Goal: Find specific page/section: Find specific page/section

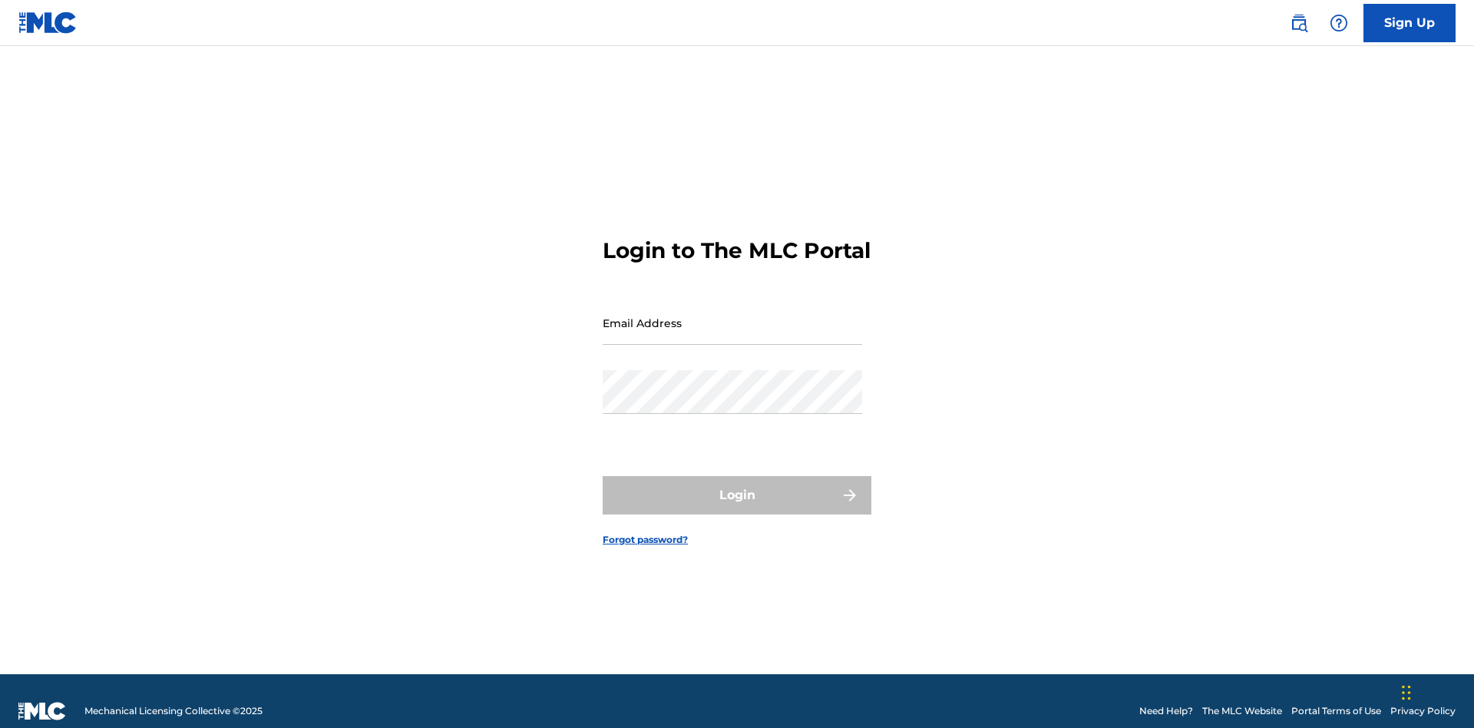
scroll to position [20, 0]
click at [732, 316] on input "Email Address" at bounding box center [733, 323] width 260 height 44
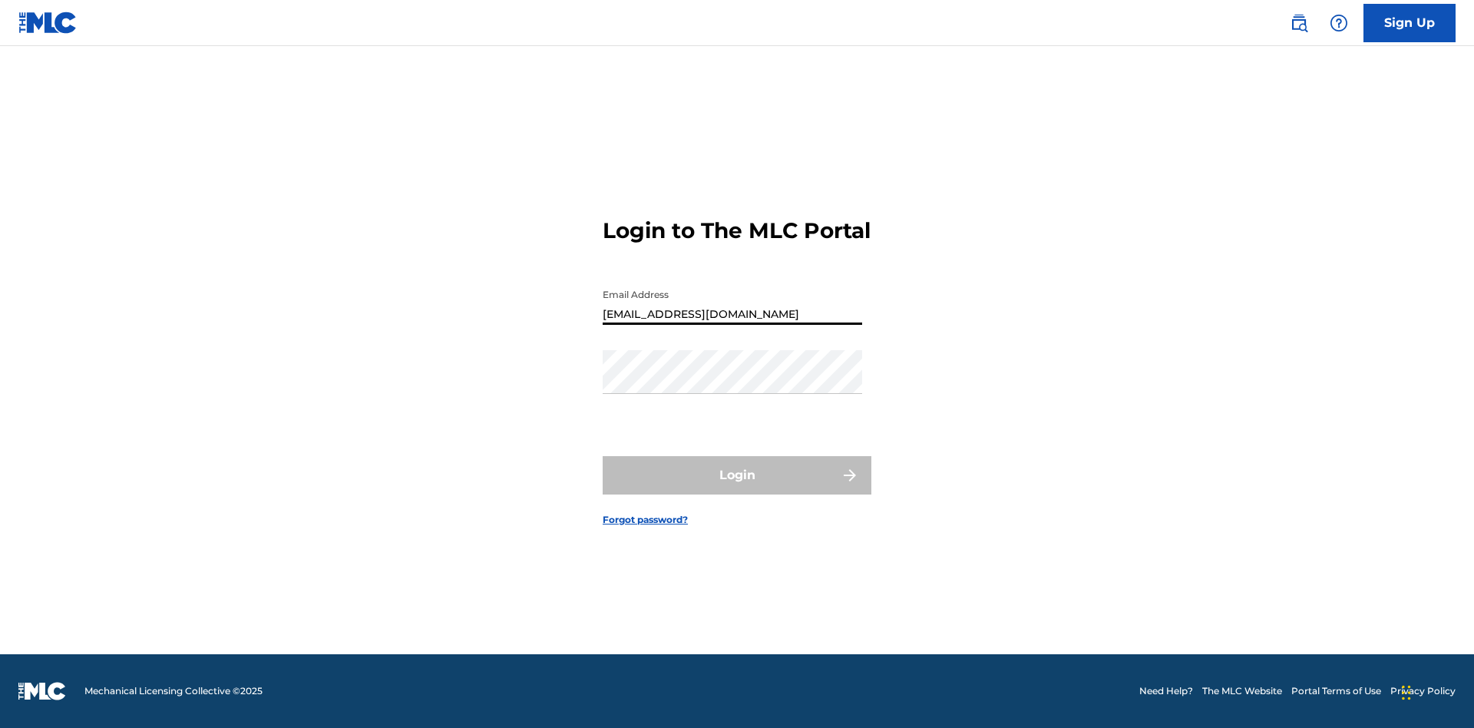
type input "[EMAIL_ADDRESS][DOMAIN_NAME]"
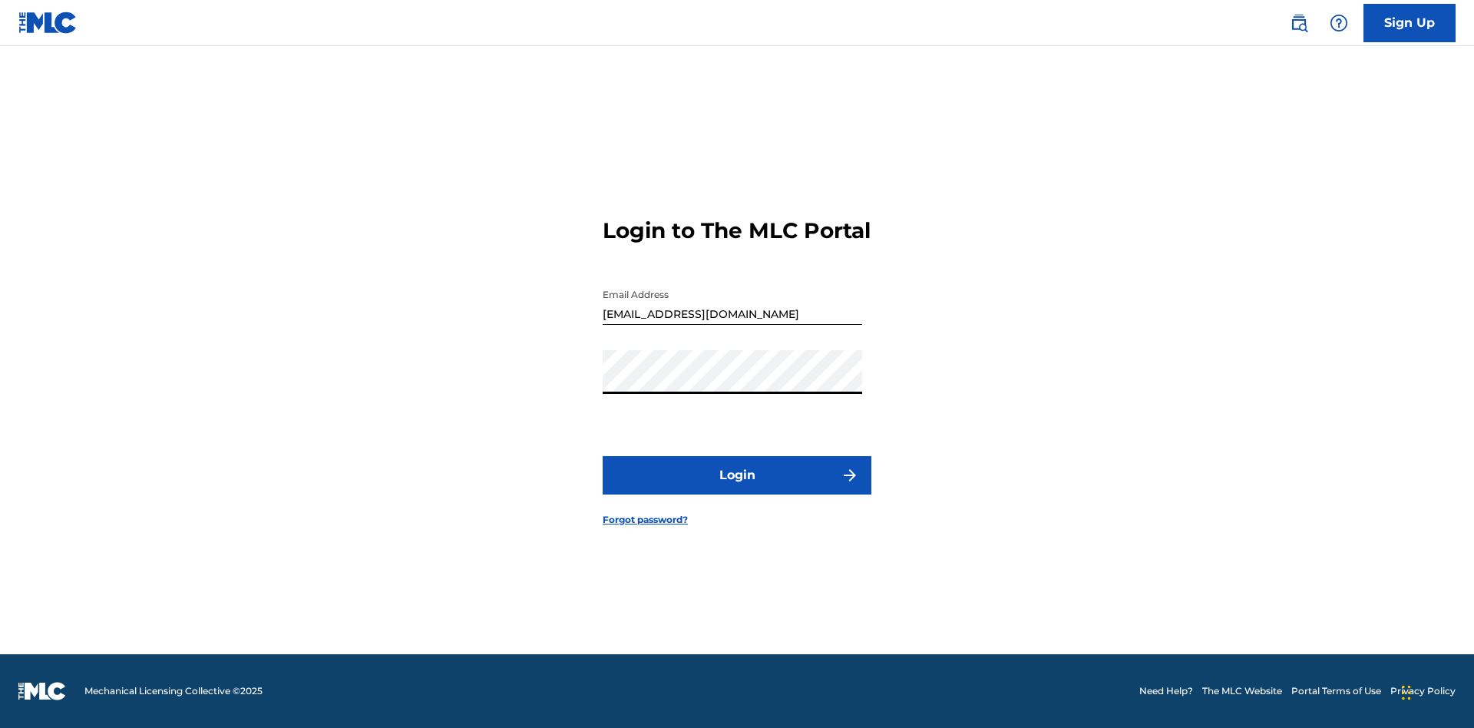
click at [737, 488] on button "Login" at bounding box center [737, 475] width 269 height 38
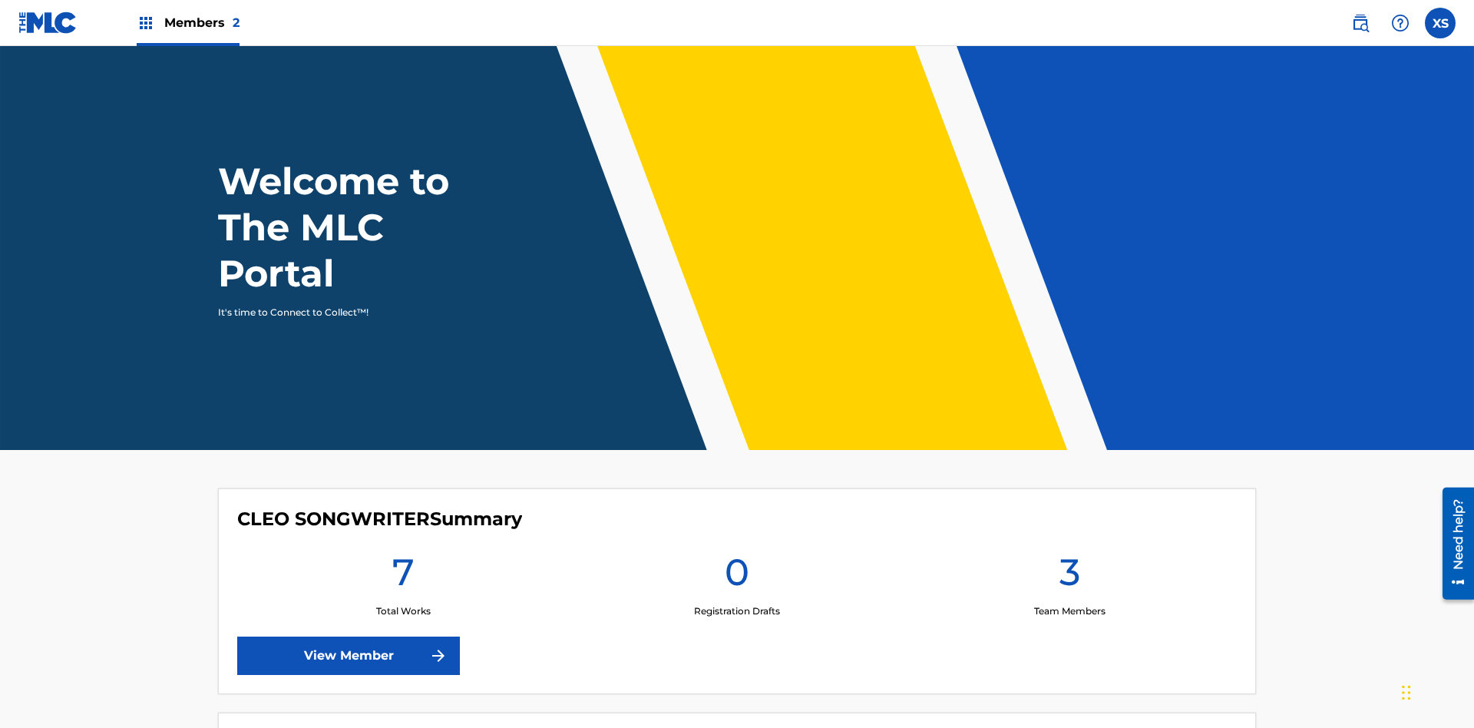
scroll to position [66, 0]
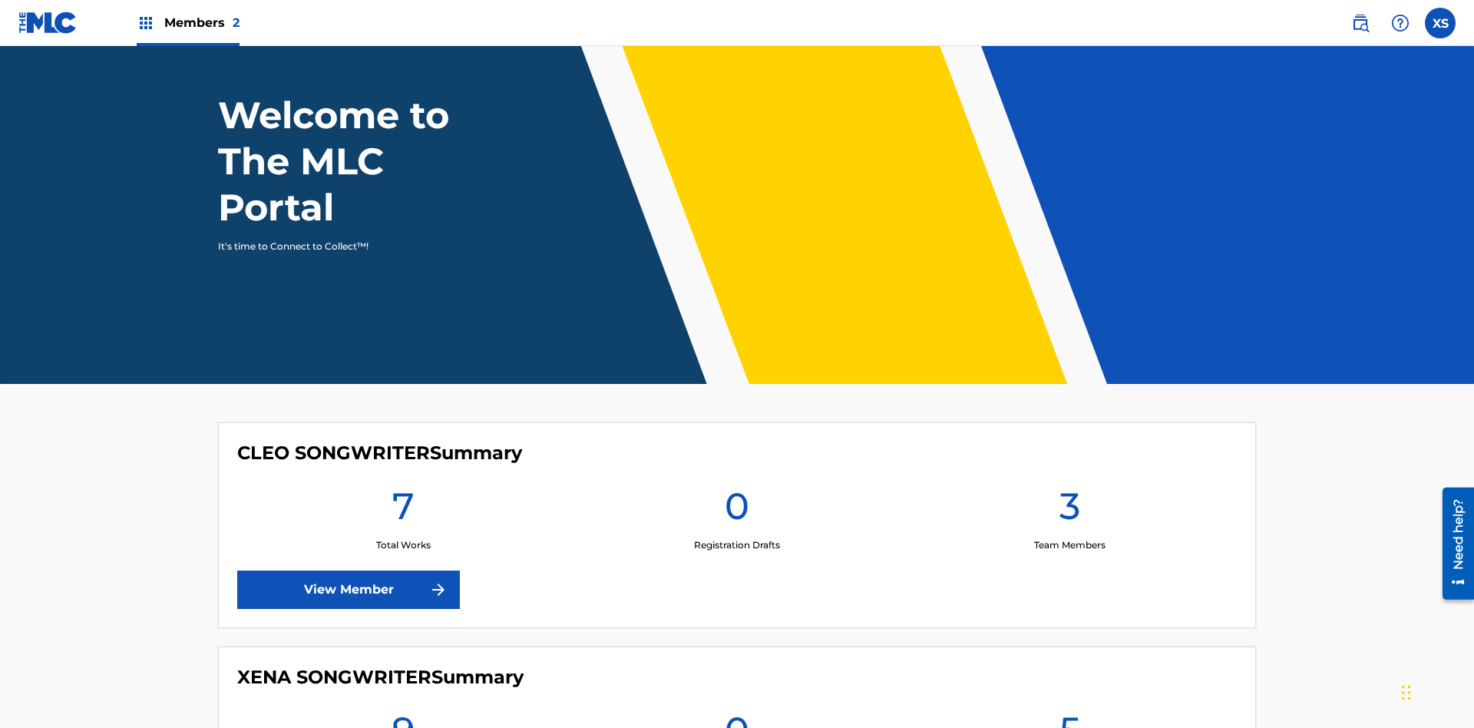
click at [187, 22] on span "Members 2" at bounding box center [201, 23] width 75 height 18
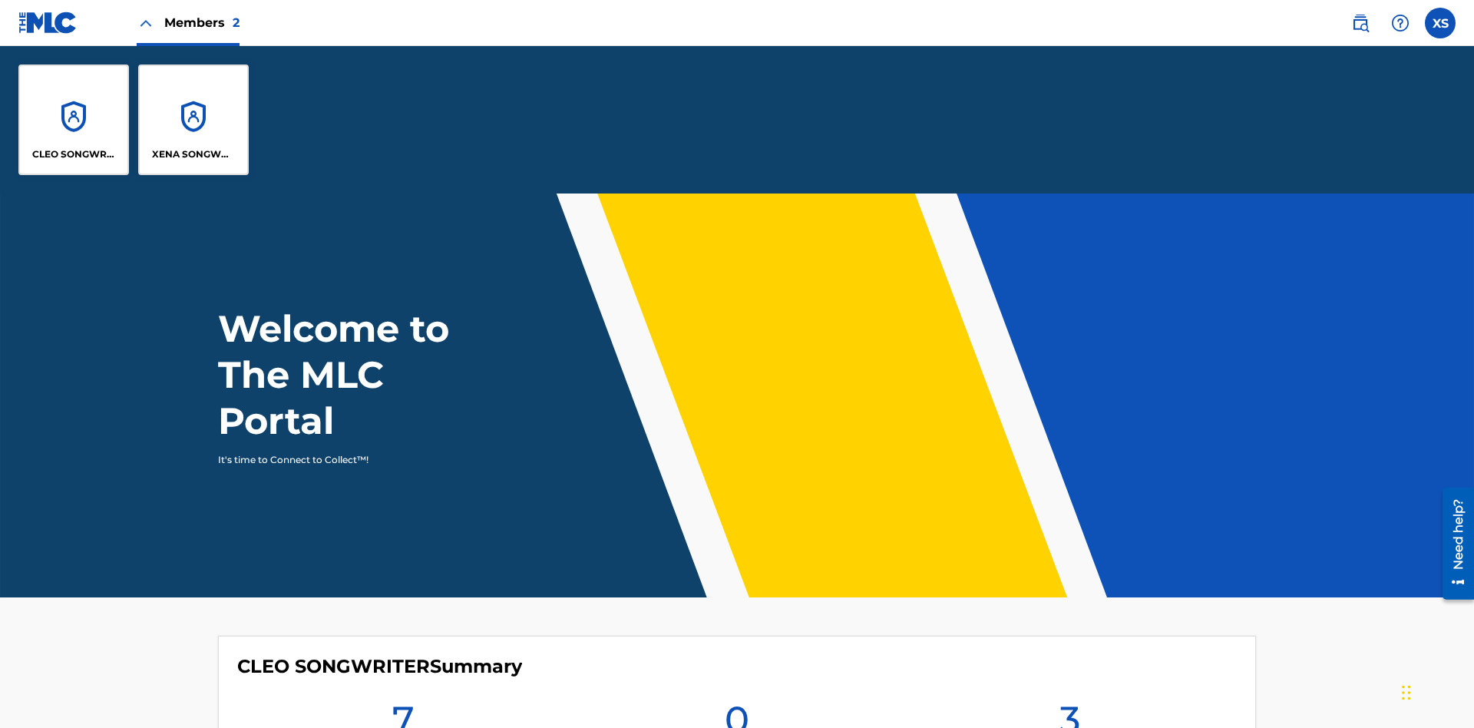
click at [74, 154] on p "CLEO SONGWRITER" at bounding box center [74, 154] width 84 height 14
